Goal: Task Accomplishment & Management: Manage account settings

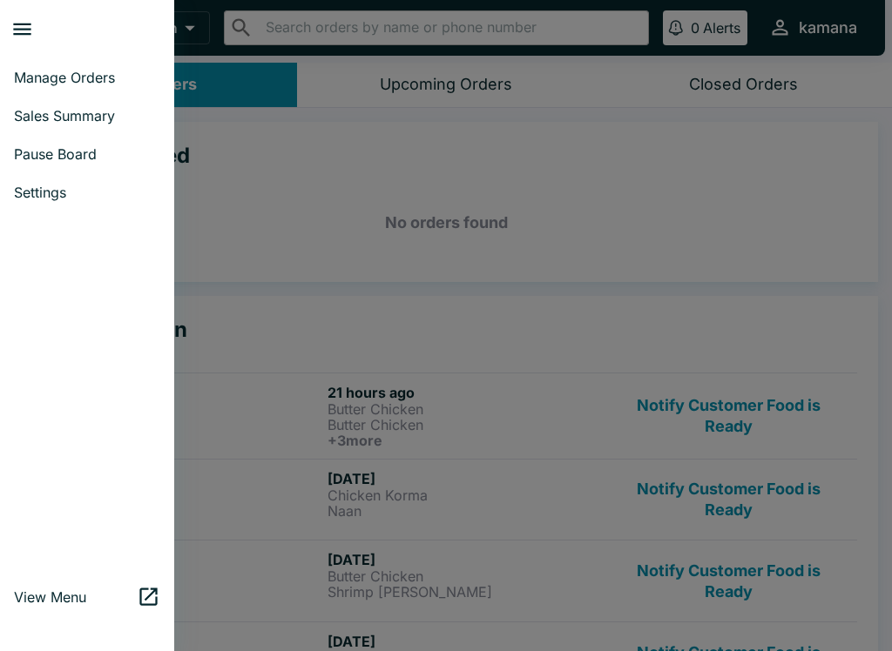
click at [27, 107] on span "Sales Summary" at bounding box center [87, 115] width 146 height 17
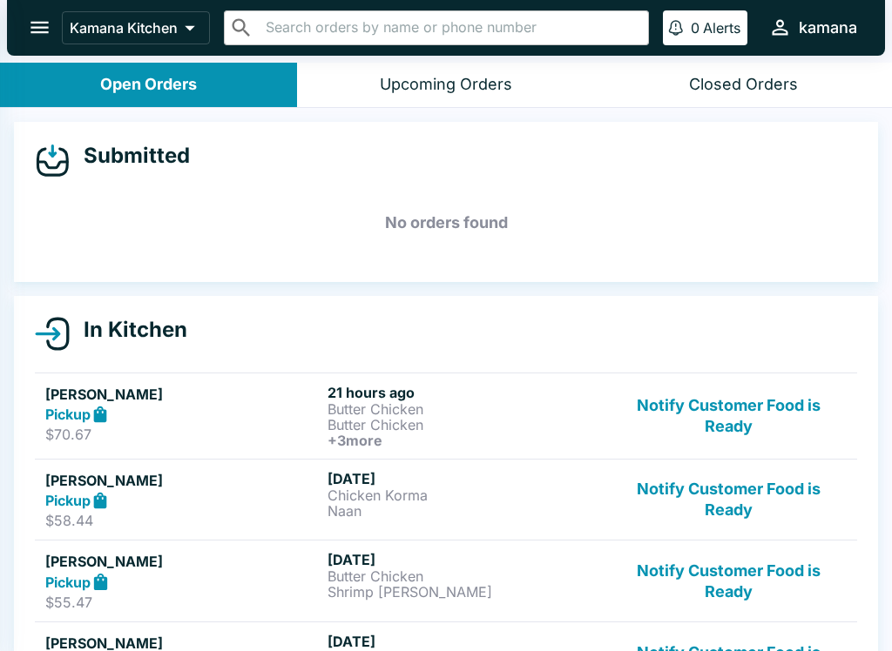
select select "03:00"
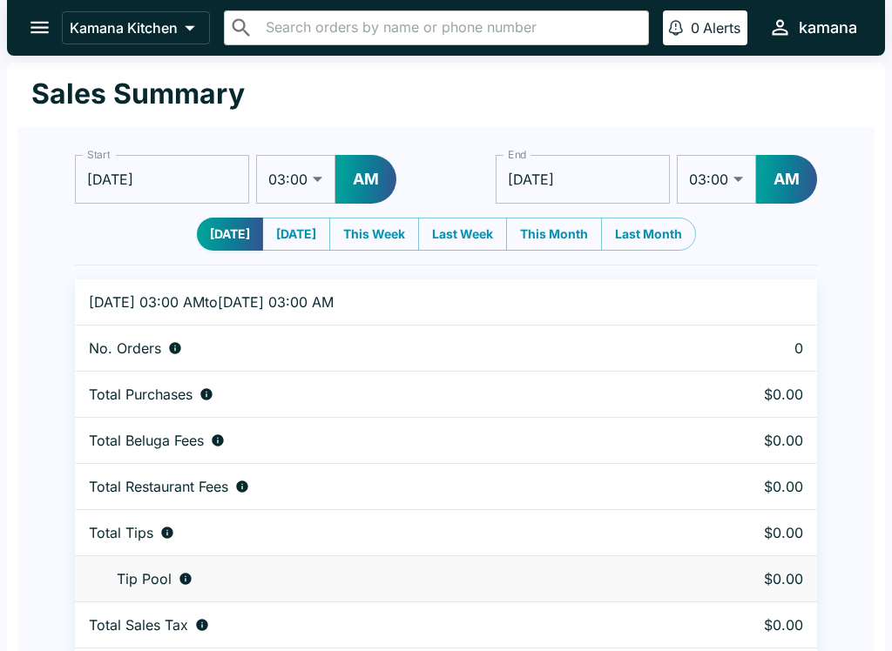
click at [30, 12] on button "open drawer" at bounding box center [39, 27] width 44 height 44
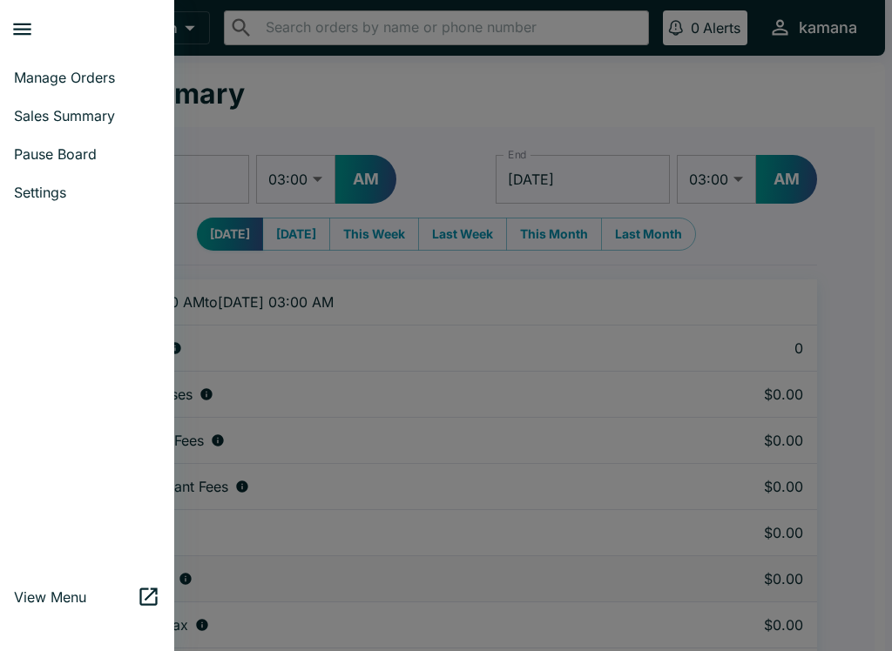
click at [36, 64] on link "Manage Orders" at bounding box center [87, 77] width 174 height 38
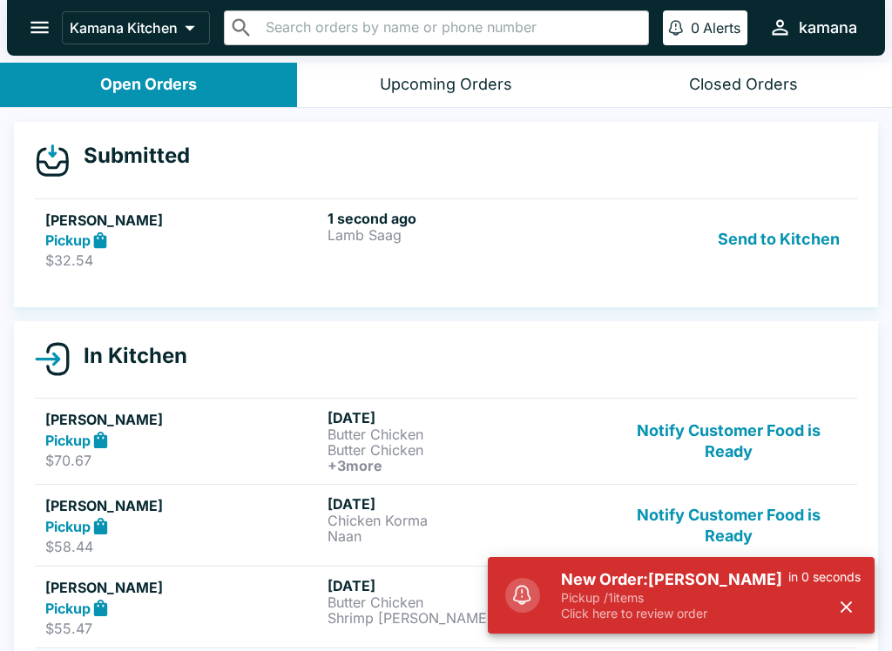
click at [838, 233] on button "Send to Kitchen" at bounding box center [778, 240] width 136 height 60
